Goal: Task Accomplishment & Management: Use online tool/utility

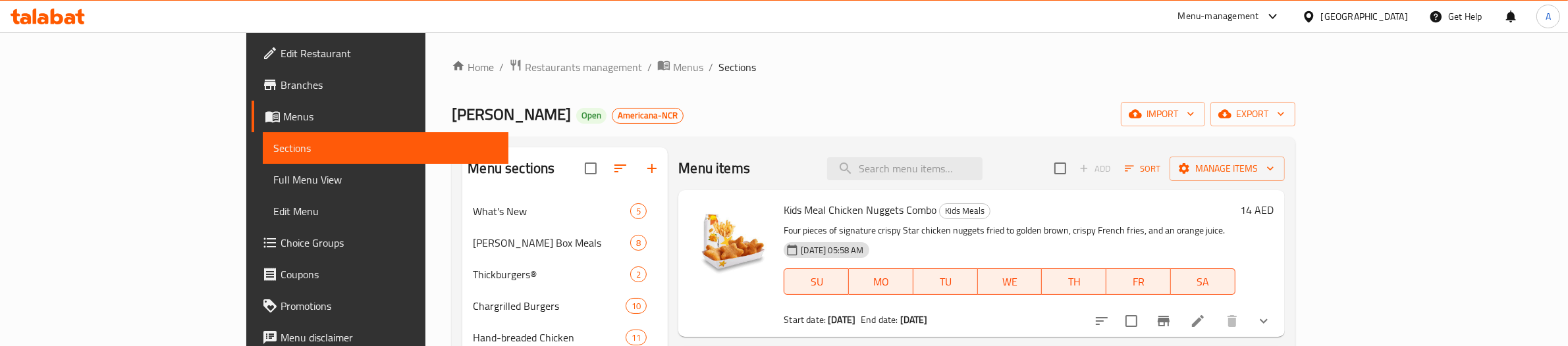
click at [1354, 11] on div "[GEOGRAPHIC_DATA]" at bounding box center [1365, 17] width 87 height 15
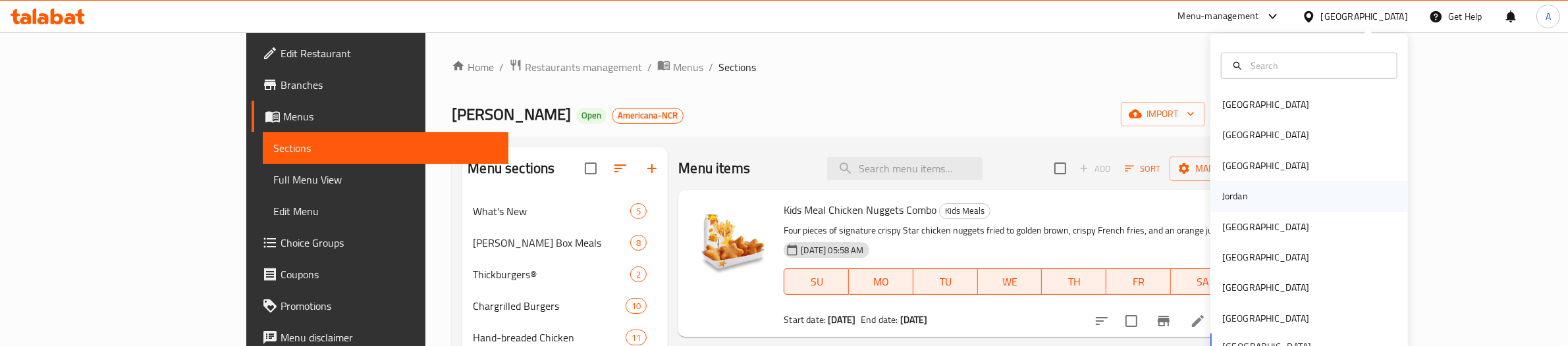
click at [1244, 198] on div "Jordan" at bounding box center [1235, 196] width 46 height 31
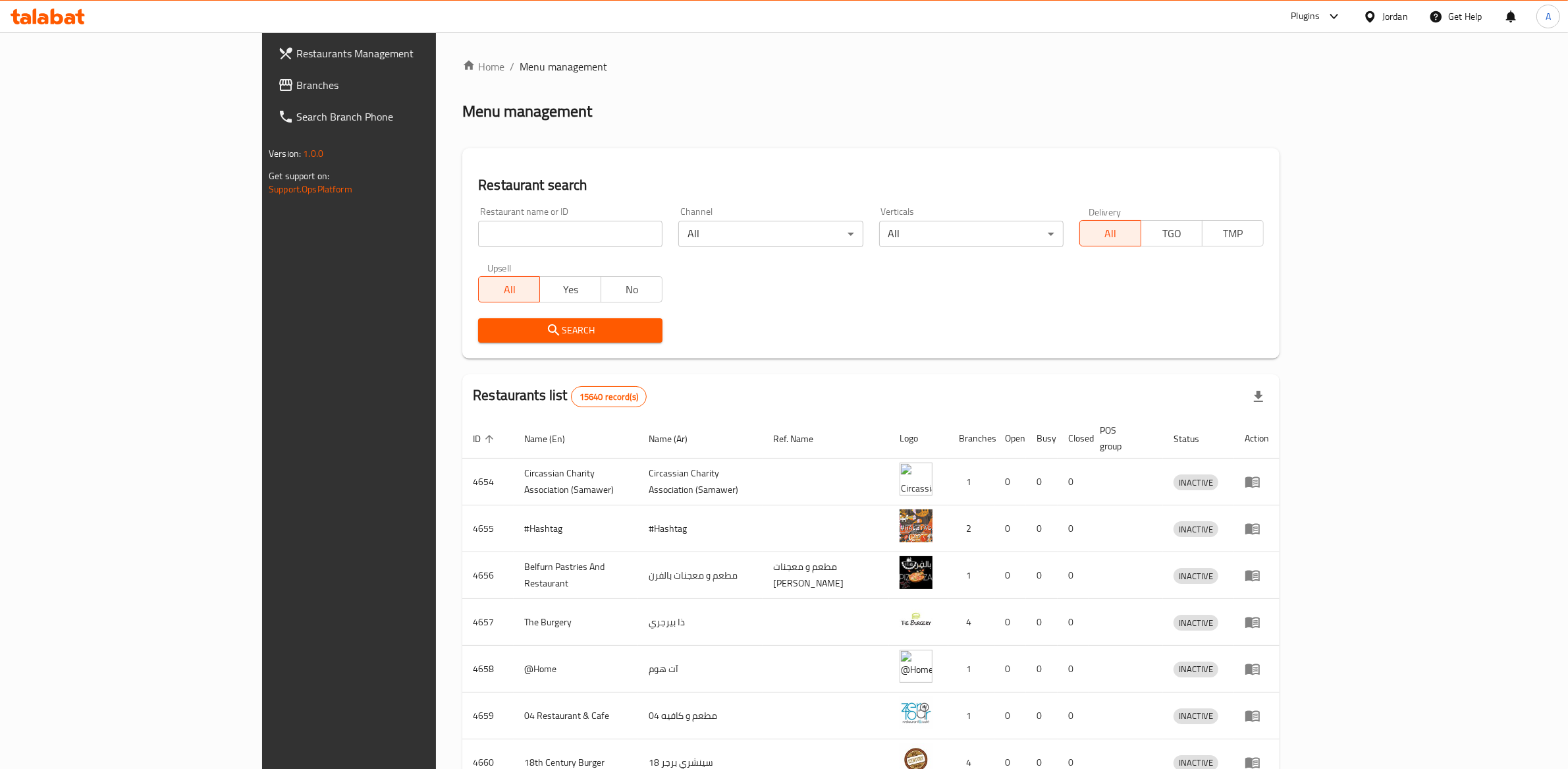
click at [478, 222] on input "search" at bounding box center [570, 234] width 184 height 26
paste input "4890"
type input "4890"
click button "Search" at bounding box center [570, 331] width 184 height 25
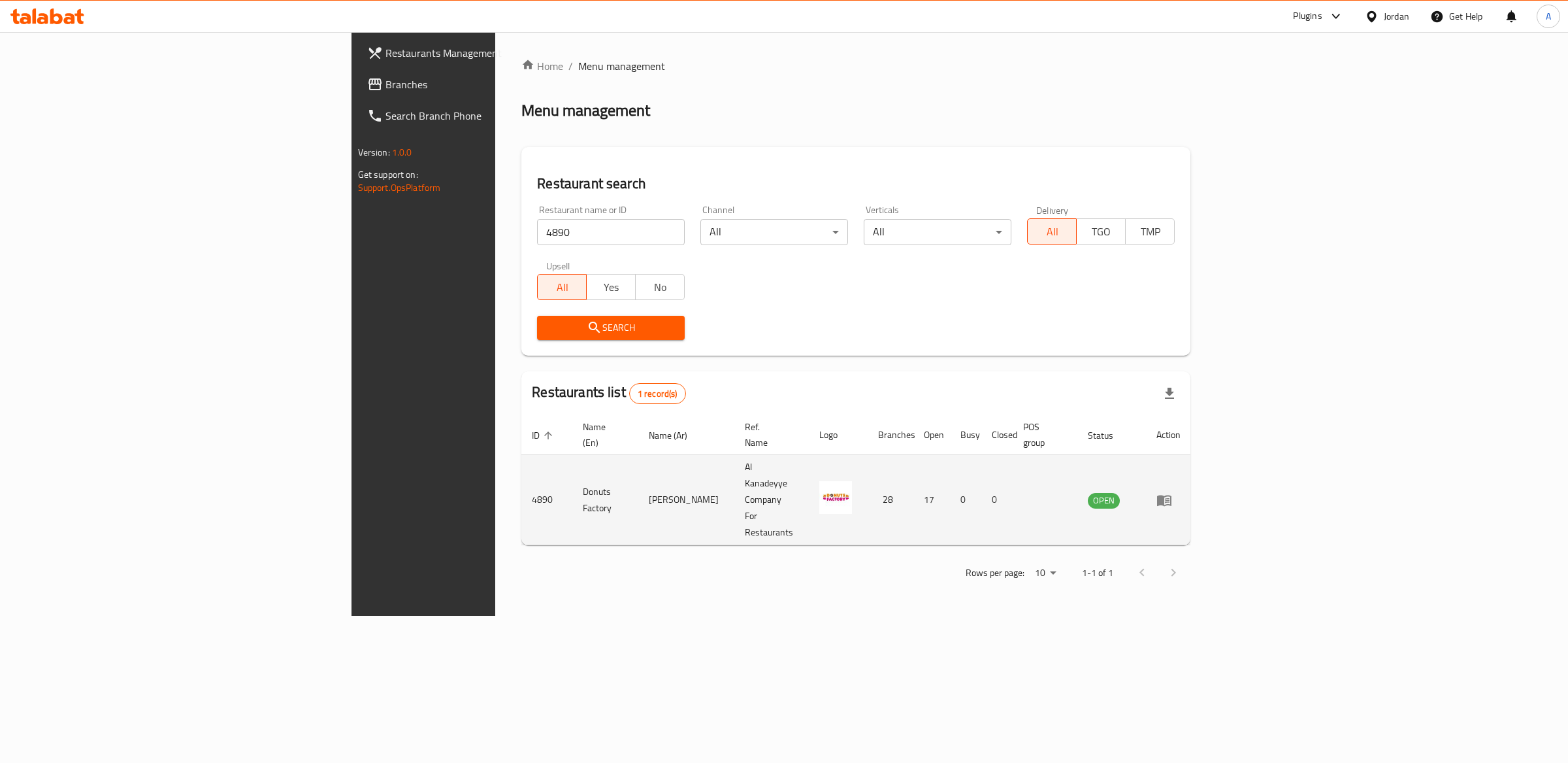
click at [1169, 343] on icon "enhanced table" at bounding box center [1166, 500] width 4 height 5
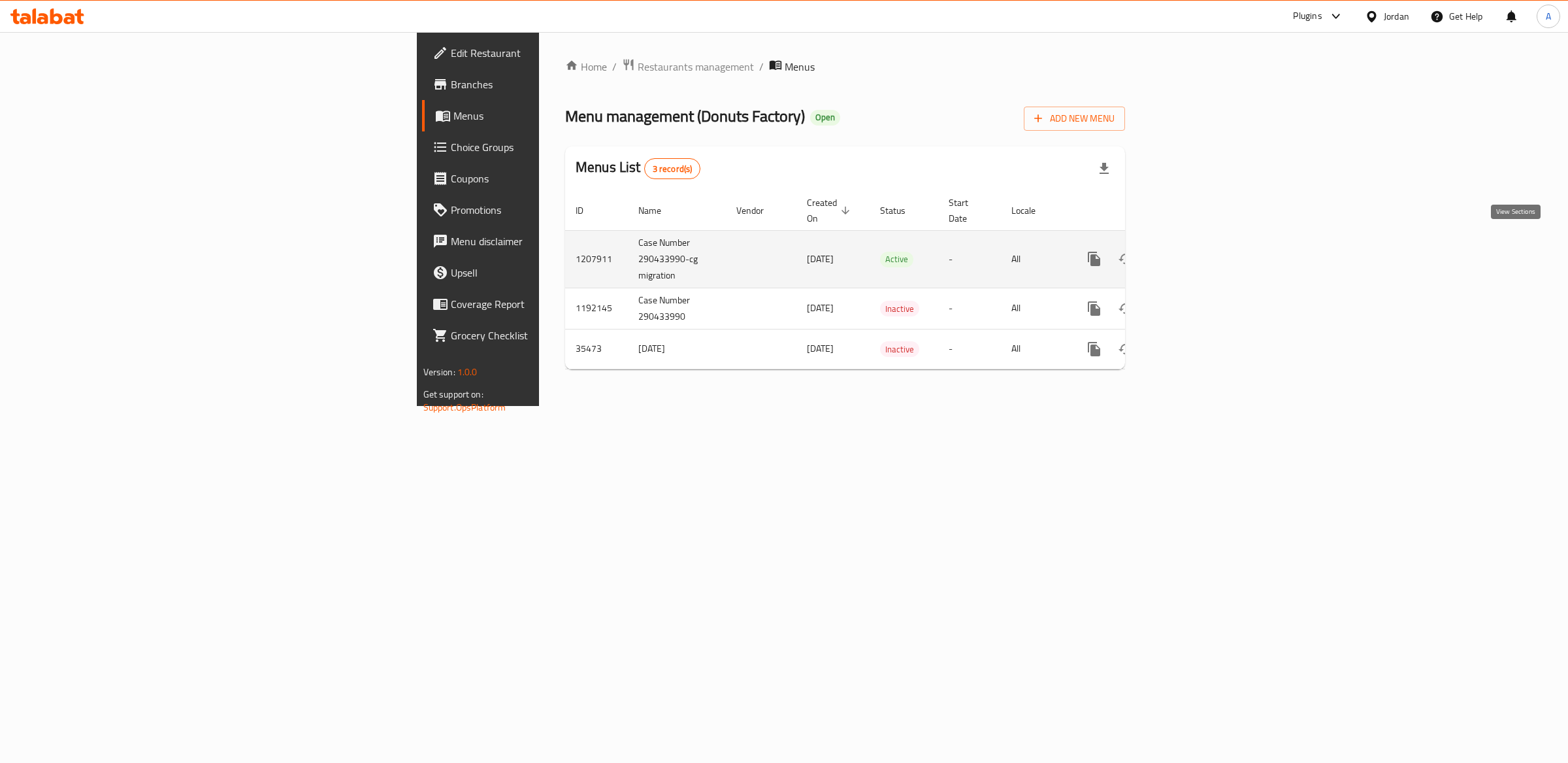
click at [1204, 243] on link "enhanced table" at bounding box center [1188, 258] width 31 height 31
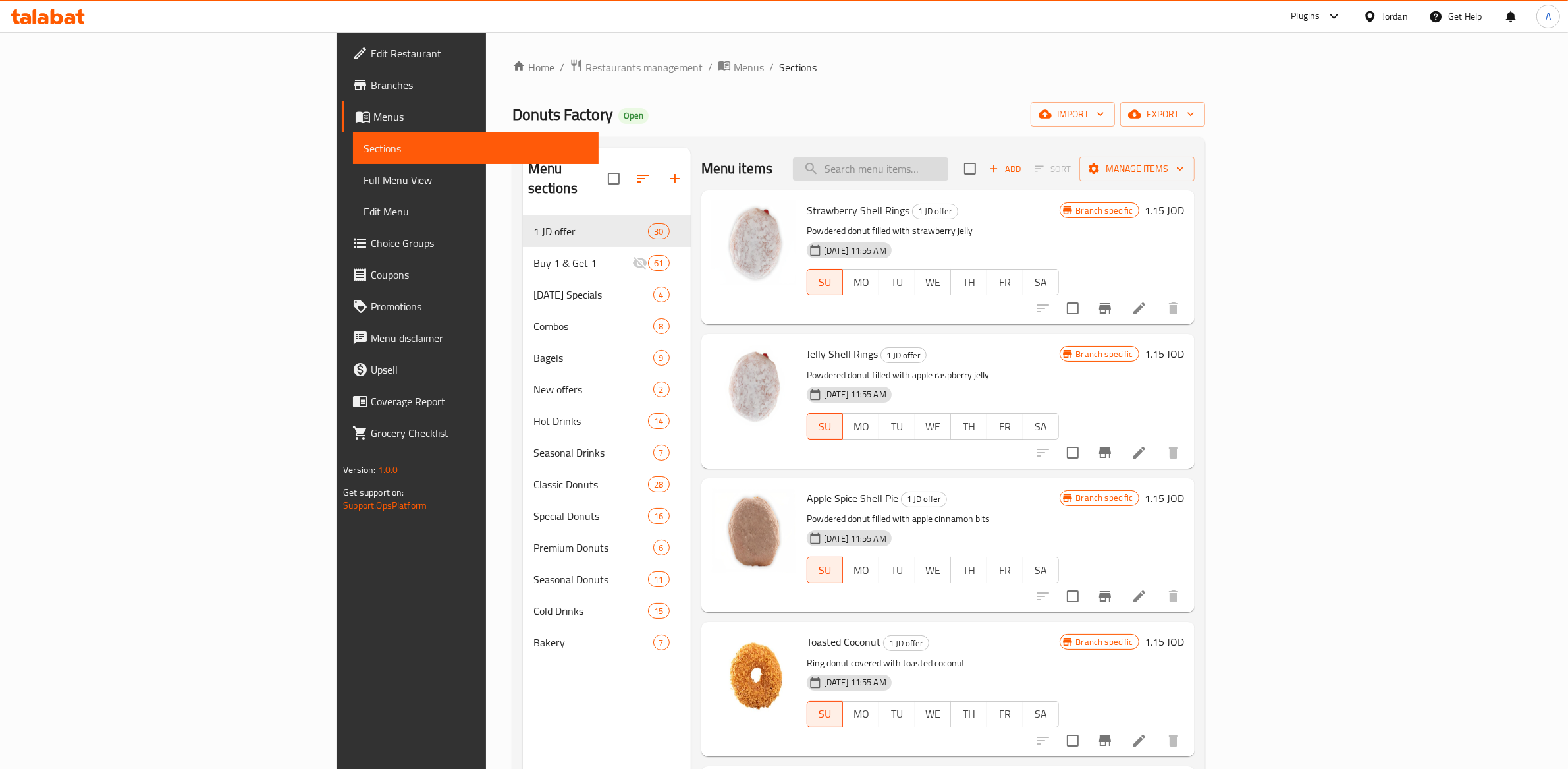
click at [949, 166] on input "search" at bounding box center [870, 169] width 155 height 23
type input "white"
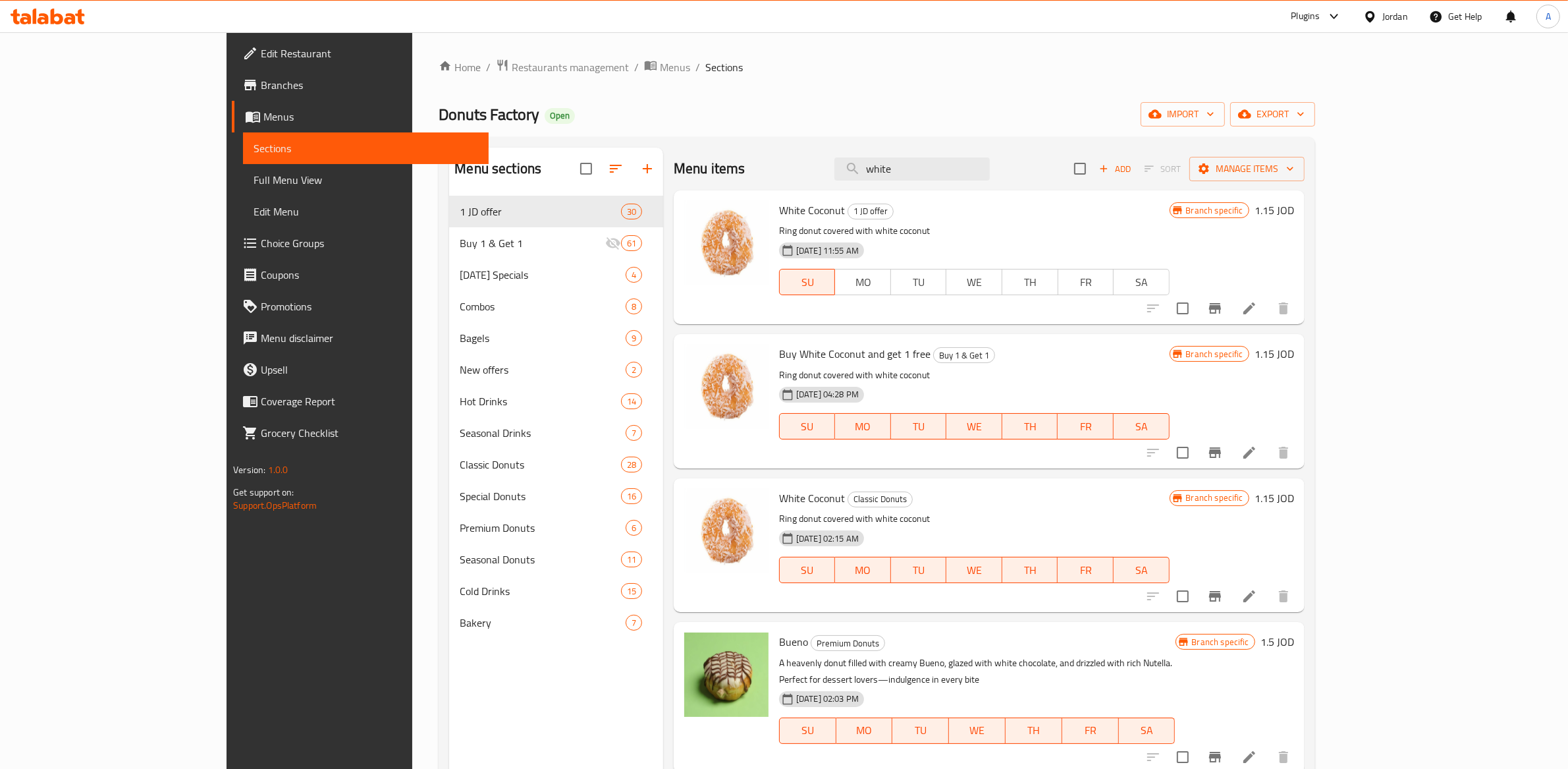
scroll to position [1, 0]
click at [1268, 298] on li at bounding box center [1250, 307] width 37 height 24
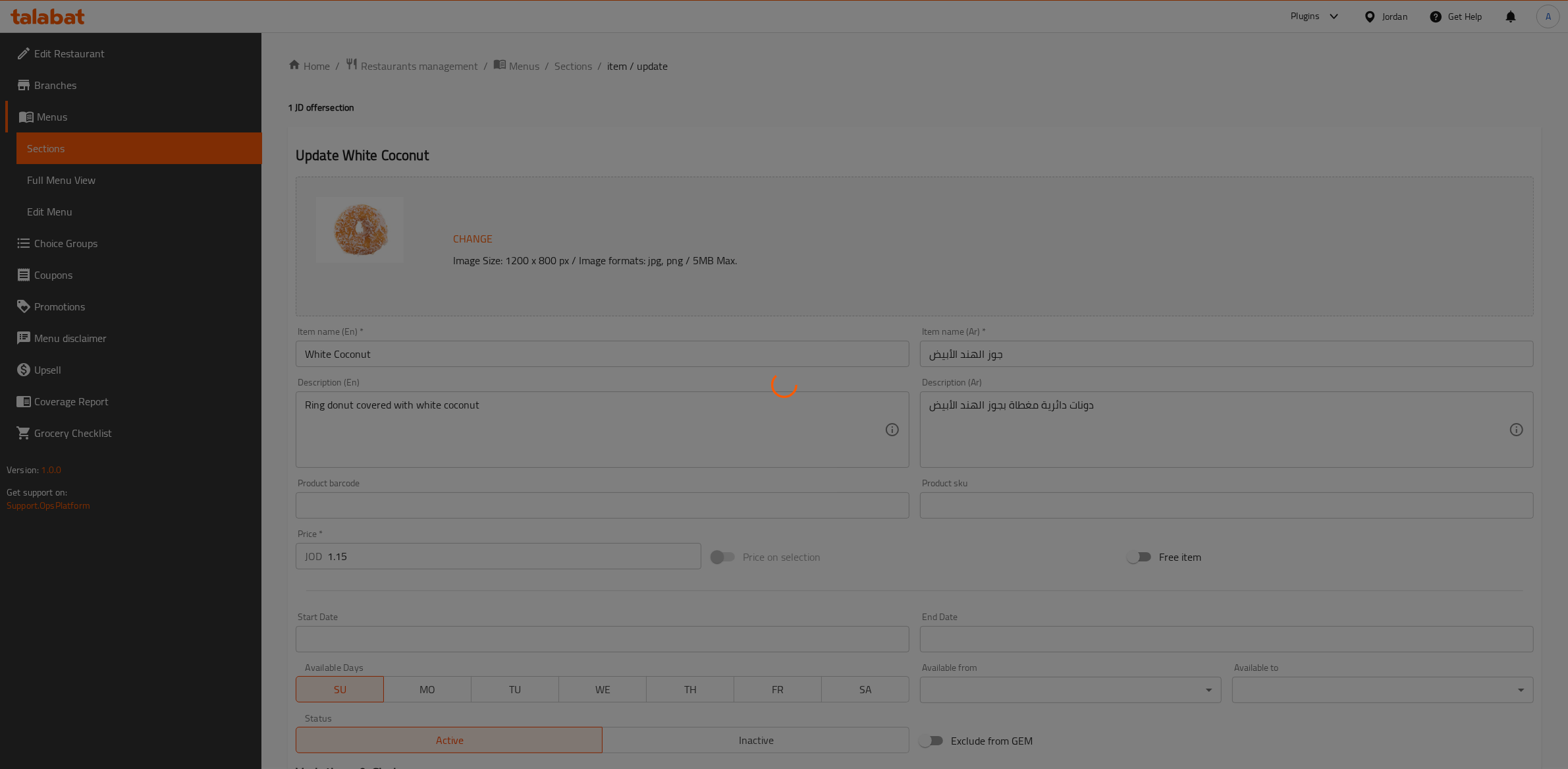
scroll to position [10, 0]
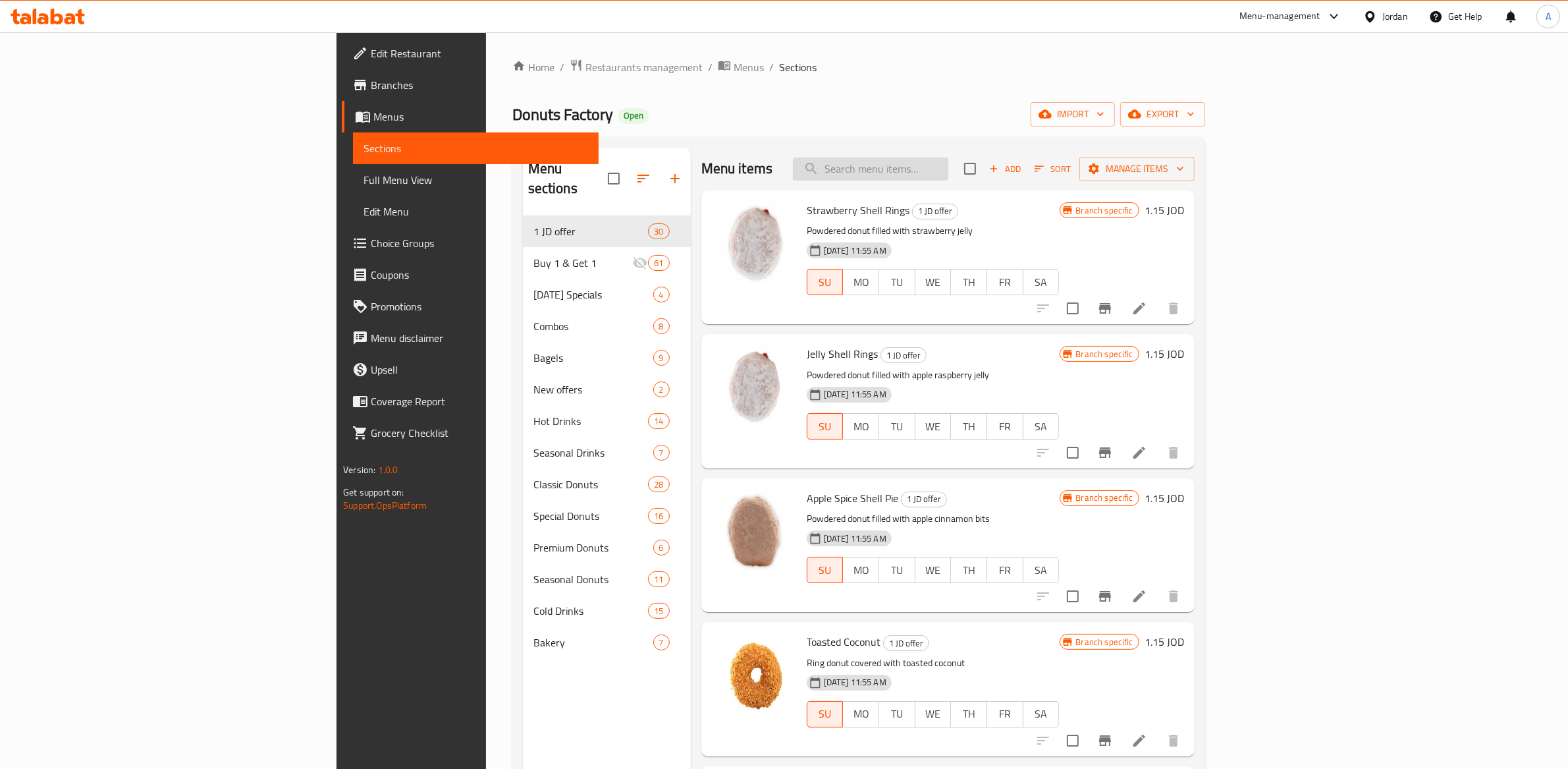
click at [949, 160] on input "search" at bounding box center [870, 169] width 155 height 23
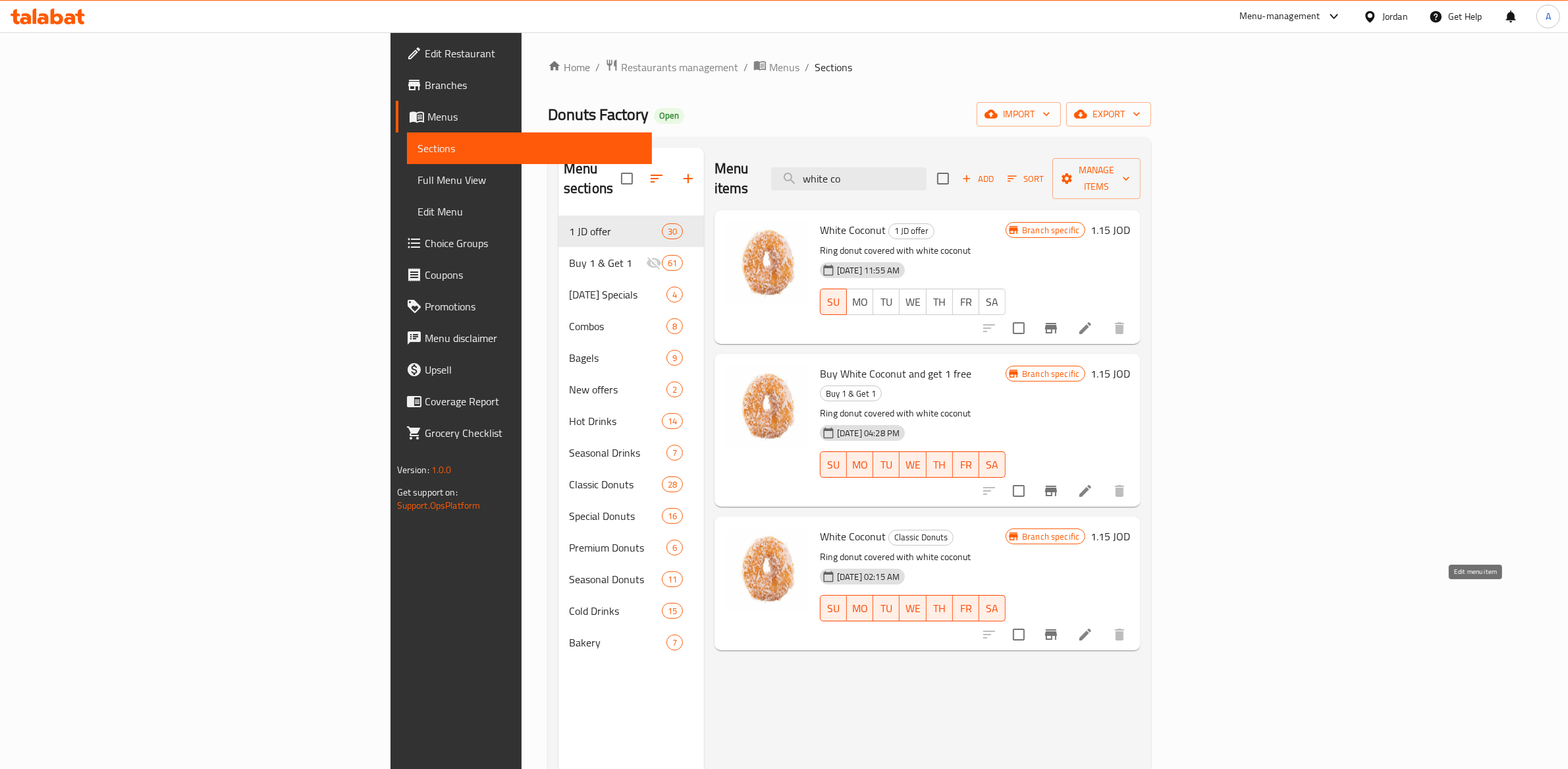
type input "white co"
click at [1092, 629] on icon at bounding box center [1086, 635] width 12 height 12
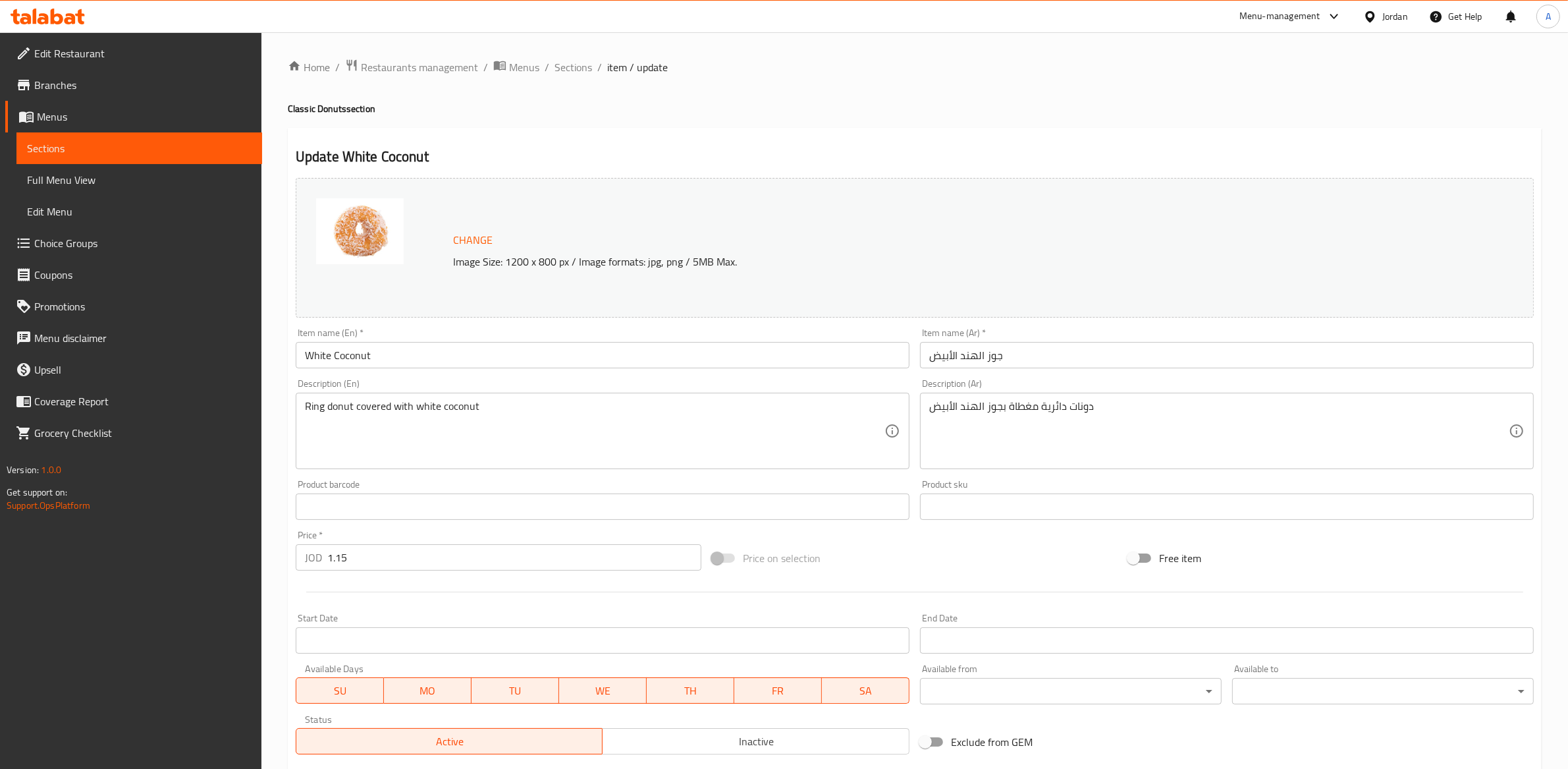
click at [68, 141] on span "Sections" at bounding box center [139, 148] width 225 height 16
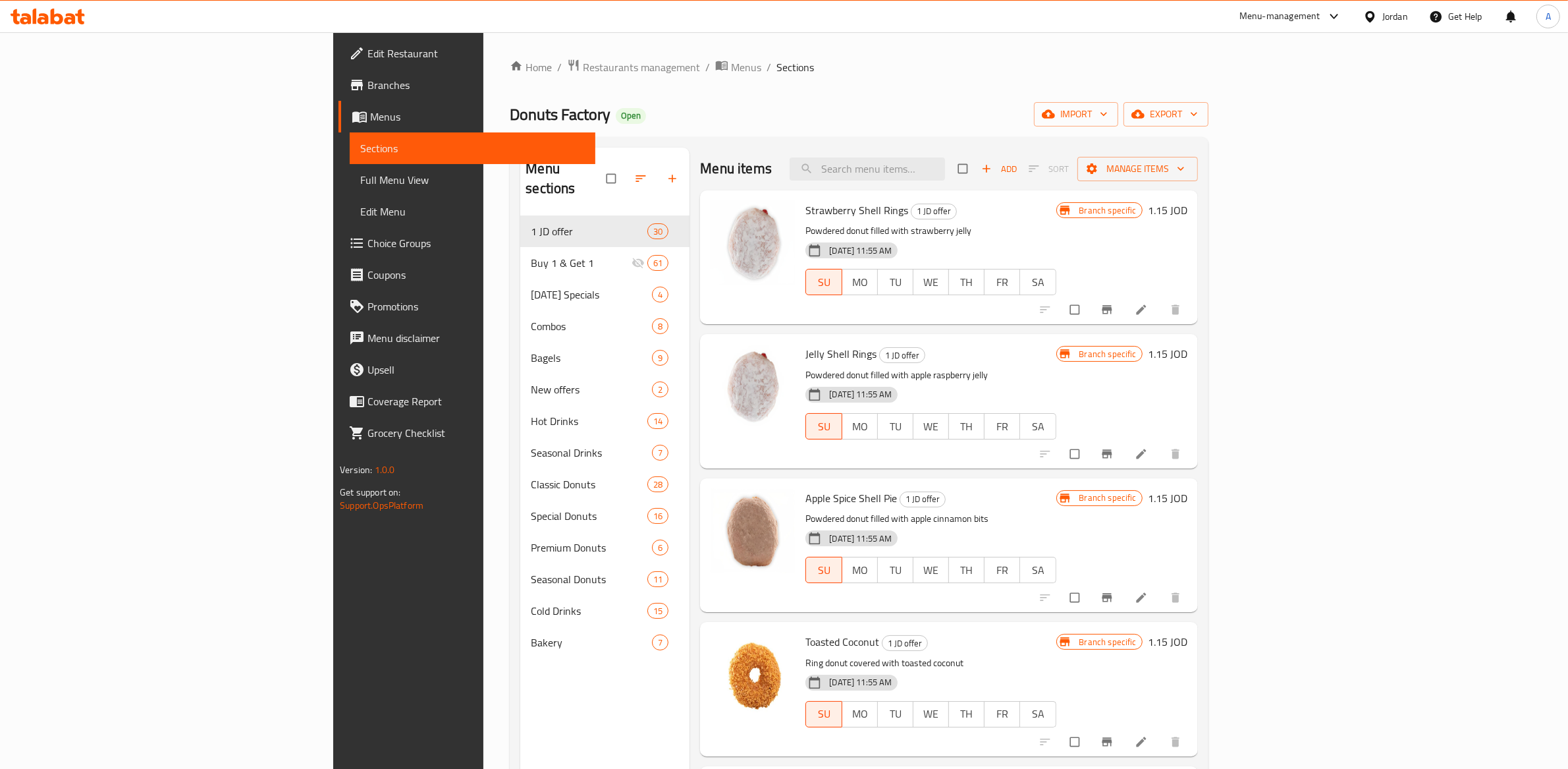
click at [1295, 23] on div "Menu-management" at bounding box center [1280, 17] width 81 height 16
click at [1217, 171] on div "Vendor Portal Radmin" at bounding box center [1200, 175] width 88 height 15
